Goal: Navigation & Orientation: Find specific page/section

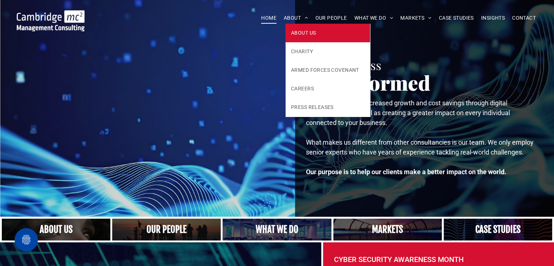
click at [298, 34] on span "ABOUT US" at bounding box center [303, 33] width 25 height 8
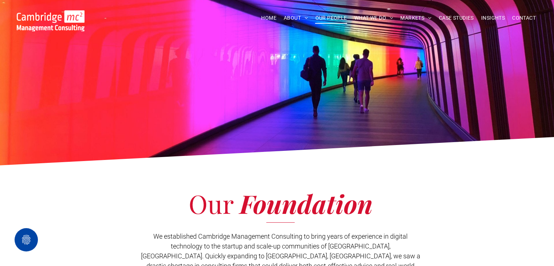
click at [334, 17] on span "OUR PEOPLE" at bounding box center [331, 17] width 32 height 11
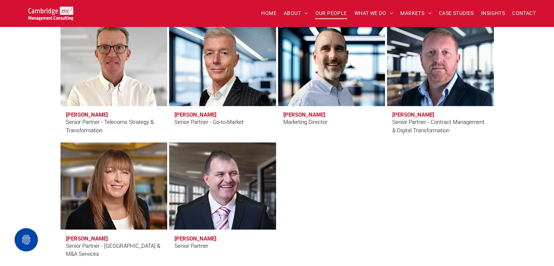
scroll to position [3180, 0]
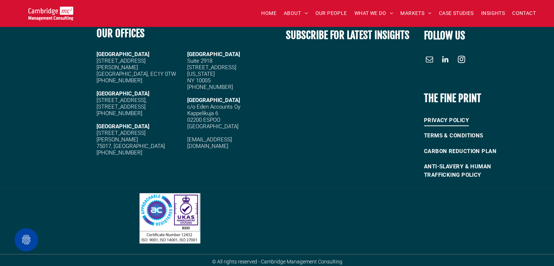
click at [455, 121] on span "PRIVACY POLICY" at bounding box center [446, 120] width 45 height 12
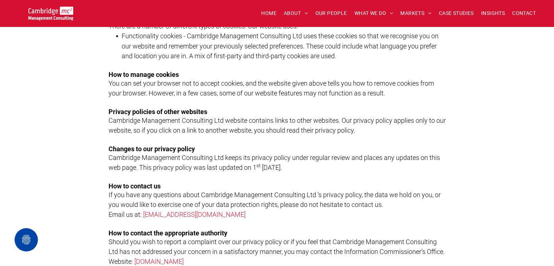
scroll to position [1093, 0]
